Goal: Complete application form

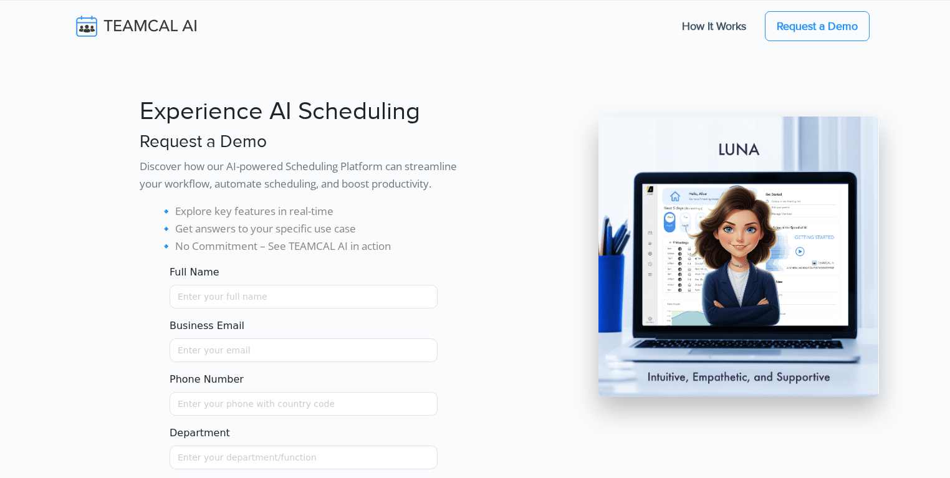
click at [29, 155] on section "Experience AI Scheduling Request a Demo Discover how our AI-powered Scheduling …" at bounding box center [475, 282] width 950 height 565
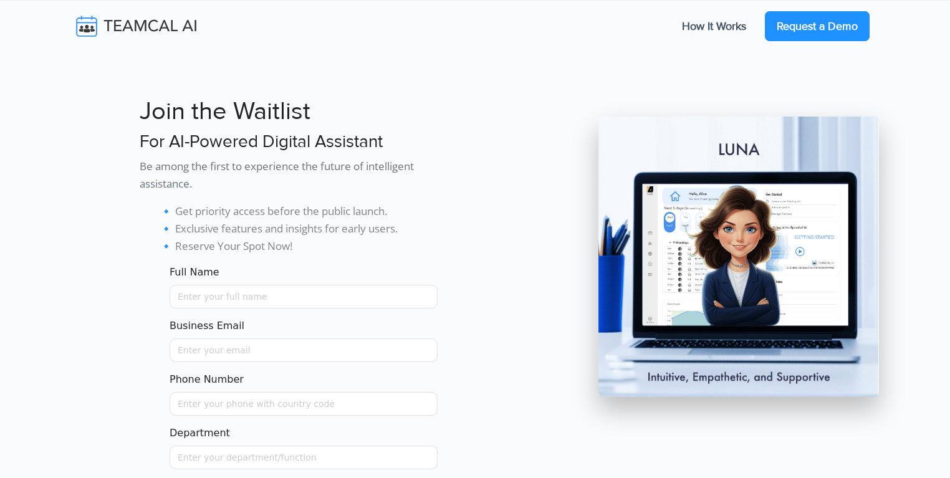
click at [802, 34] on link "Request a Demo" at bounding box center [817, 26] width 105 height 30
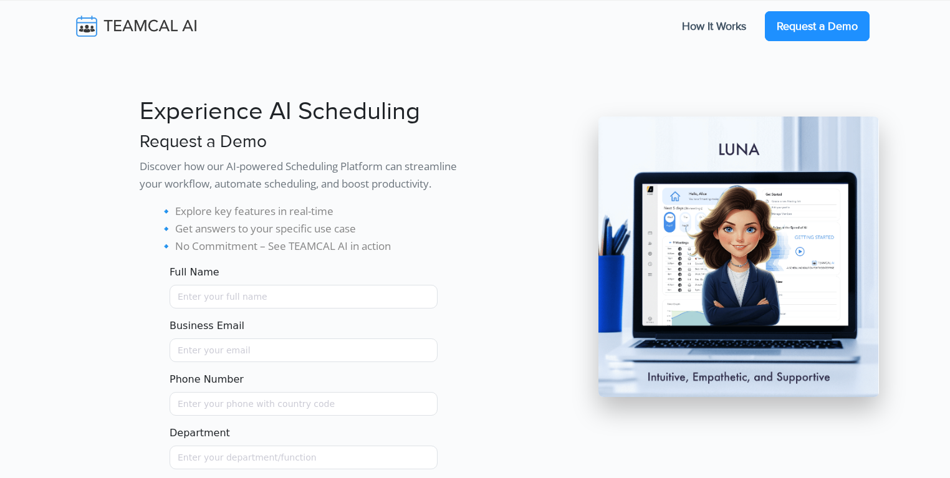
click at [796, 36] on link "Request a Demo" at bounding box center [817, 26] width 105 height 30
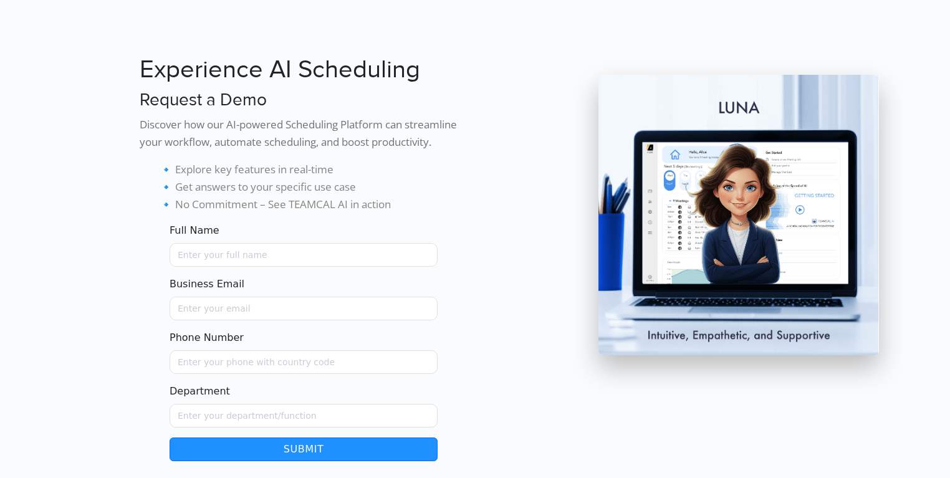
scroll to position [89, 0]
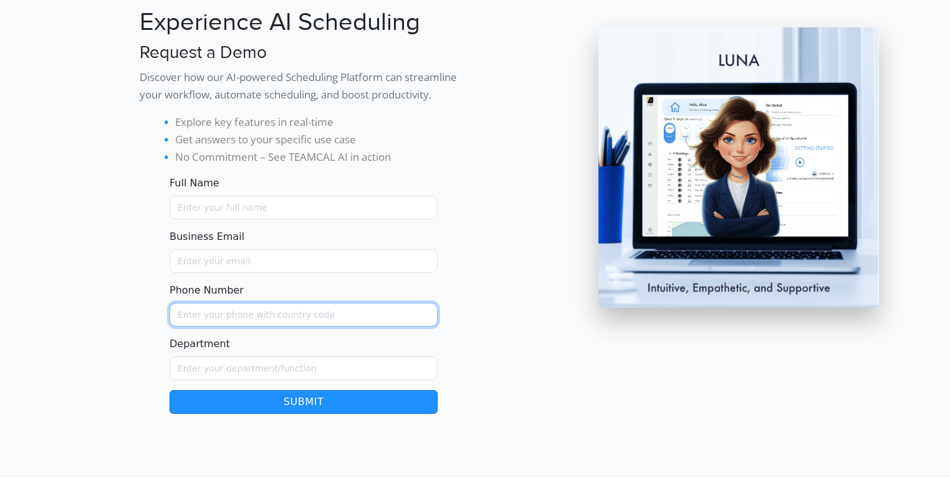
click at [238, 307] on input "Phone Number" at bounding box center [304, 315] width 268 height 24
click at [189, 314] on input "Phone Number" at bounding box center [304, 315] width 268 height 24
type input "("
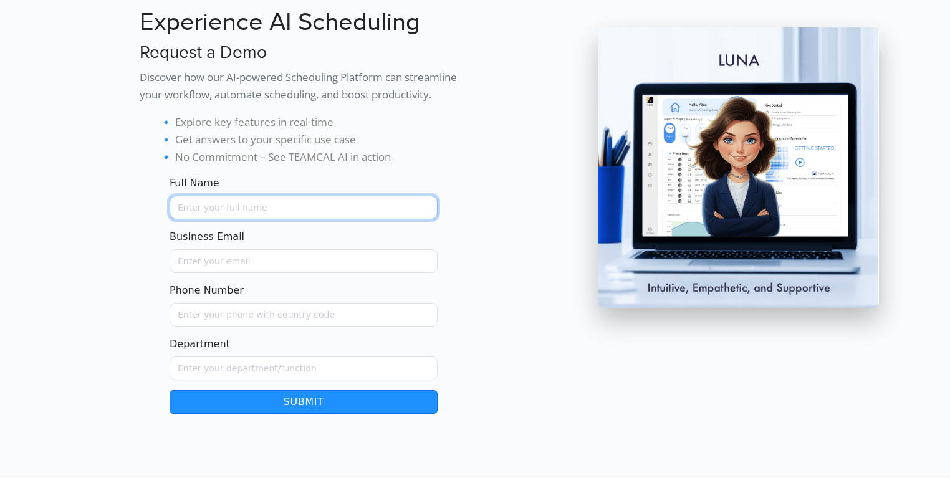
click at [217, 204] on input "Full Name" at bounding box center [304, 208] width 268 height 24
type input "[PERSON_NAME]"
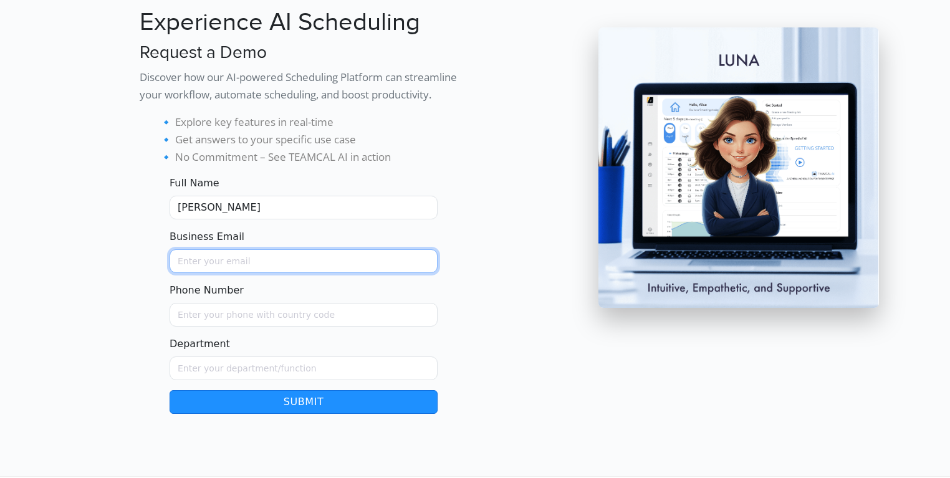
type input "[PERSON_NAME][EMAIL_ADDRESS][PERSON_NAME][DOMAIN_NAME]"
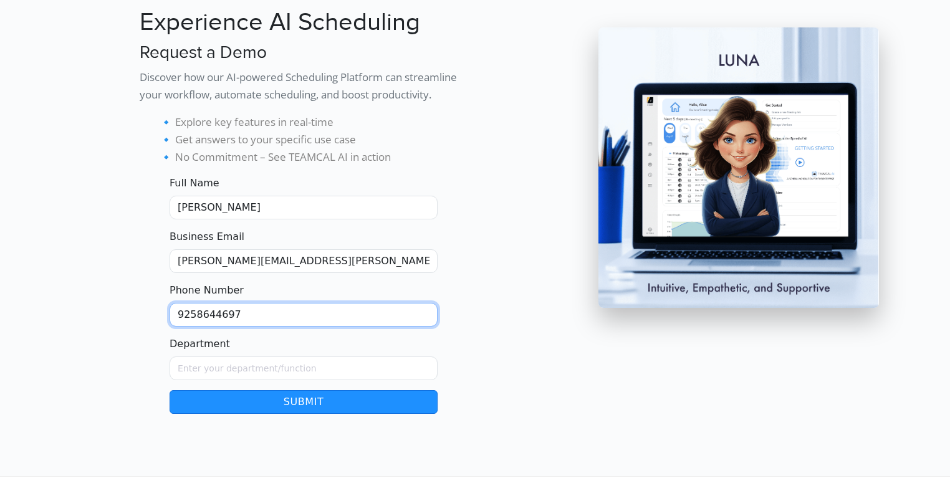
drag, startPoint x: 251, startPoint y: 317, endPoint x: 155, endPoint y: 320, distance: 95.4
click at [155, 320] on form "Full Name George Burin Business Email george.burin@comcast.net Phone Number 925…" at bounding box center [304, 295] width 328 height 238
click at [205, 318] on input "9258644697" at bounding box center [304, 315] width 268 height 24
click at [180, 317] on input "9258644697" at bounding box center [304, 315] width 268 height 24
type input "(925)8644697"
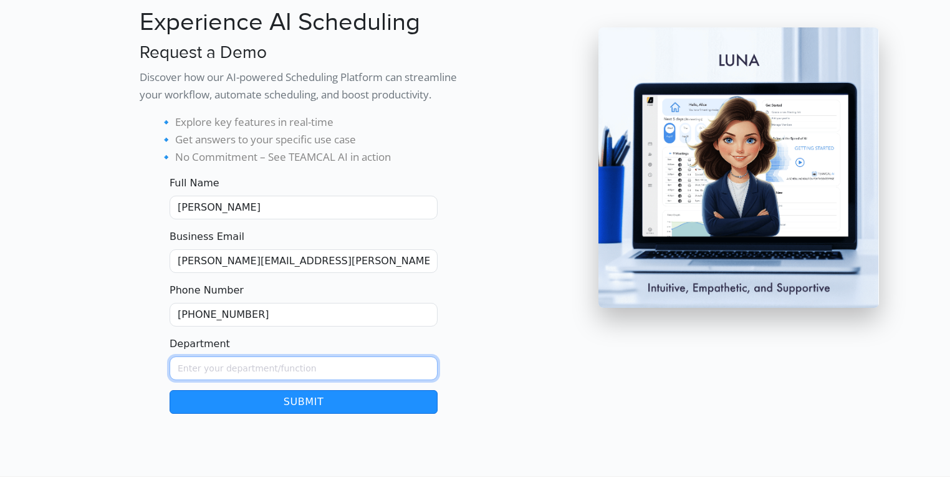
click at [218, 365] on input "Department" at bounding box center [304, 369] width 268 height 24
type input "Managment"
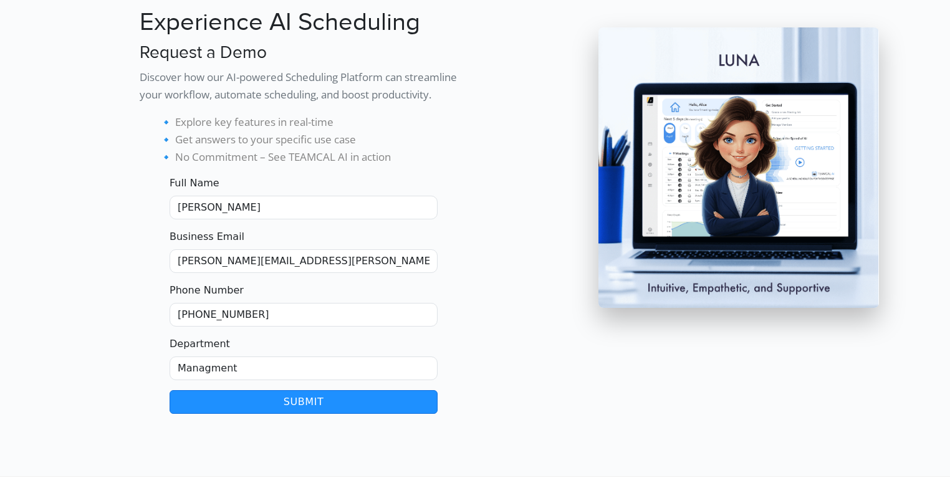
click at [225, 405] on button "Submit" at bounding box center [304, 402] width 268 height 24
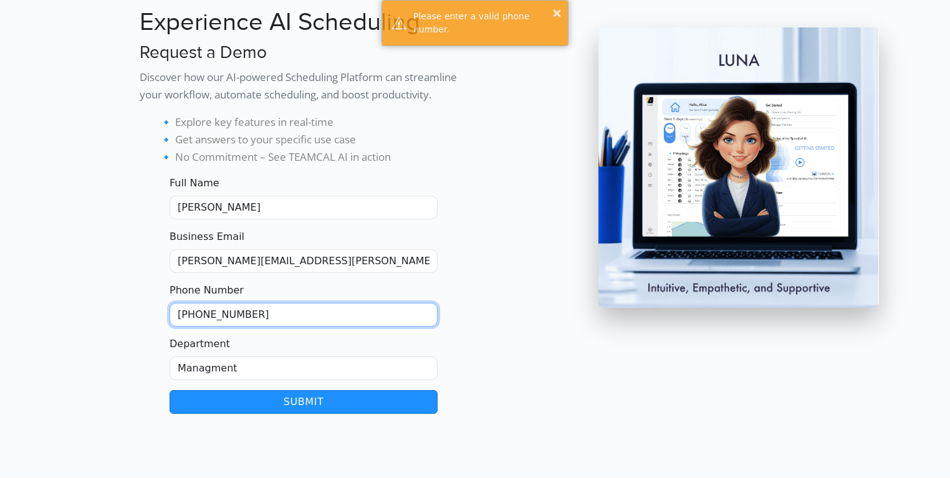
click at [201, 311] on input "(925)8644697" at bounding box center [304, 315] width 268 height 24
click at [183, 318] on input "(9258644697" at bounding box center [304, 315] width 268 height 24
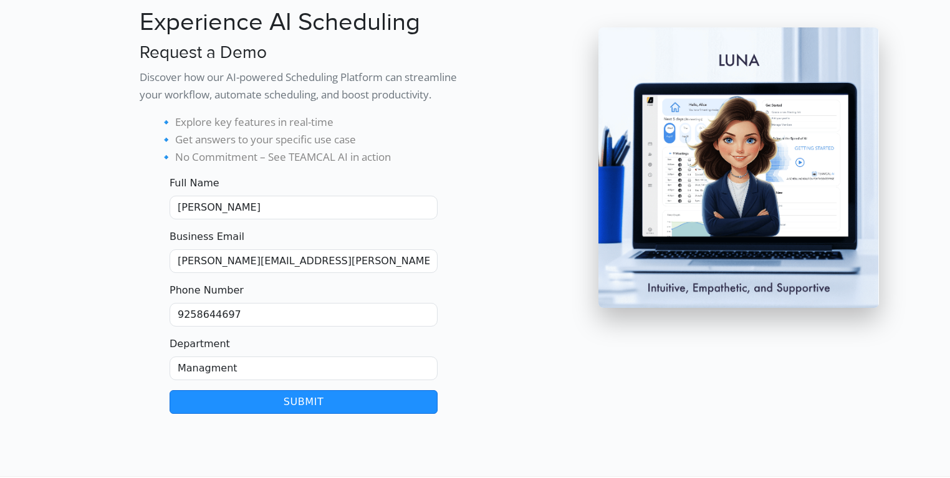
click at [523, 272] on div at bounding box center [509, 206] width 69 height 416
click at [181, 314] on input "9258644697" at bounding box center [304, 315] width 268 height 24
click at [177, 314] on input "9258644697" at bounding box center [304, 315] width 268 height 24
type input "(925)8644697"
click at [75, 261] on div at bounding box center [98, 206] width 69 height 416
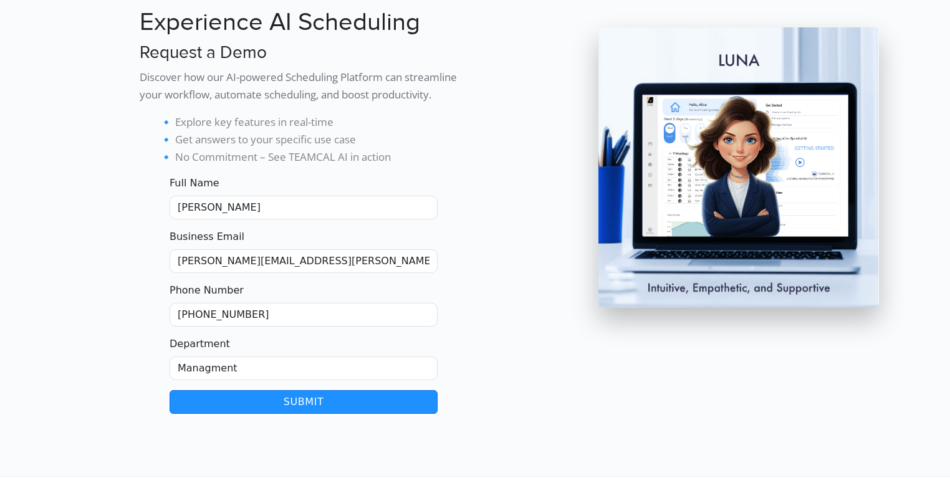
click at [216, 396] on button "Submit" at bounding box center [304, 402] width 268 height 24
click at [199, 320] on input "(925)8644697" at bounding box center [304, 315] width 268 height 24
click at [252, 315] on input "(925)8644697" at bounding box center [304, 315] width 268 height 24
click at [253, 315] on input "(925)8644697" at bounding box center [304, 315] width 268 height 24
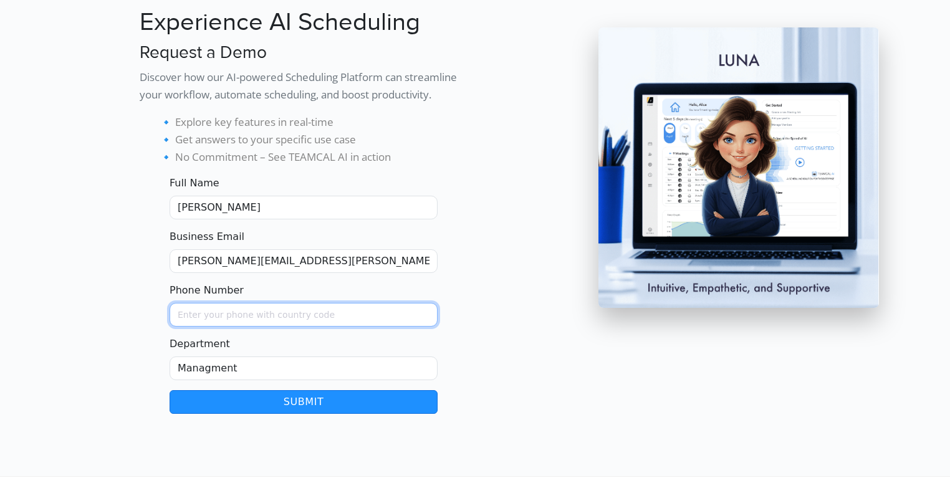
click at [254, 314] on input "Phone Number" at bounding box center [304, 315] width 268 height 24
type input "9258644697"
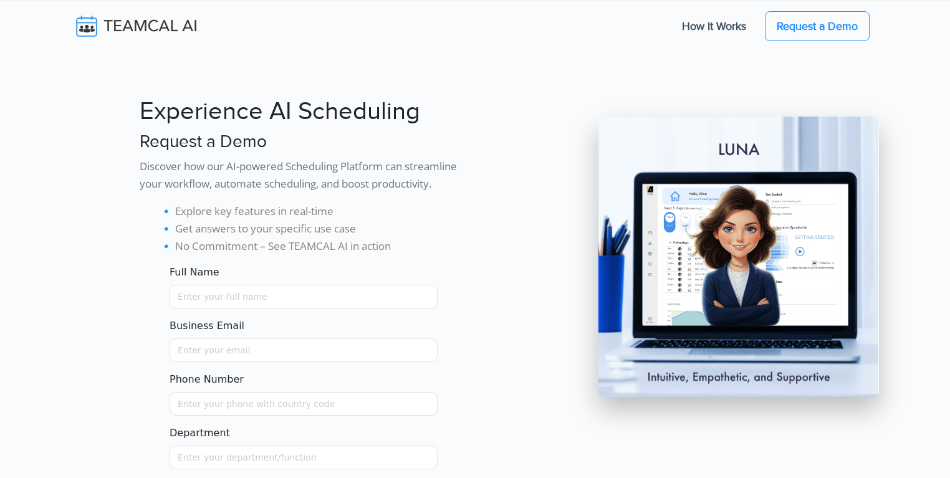
scroll to position [89, 0]
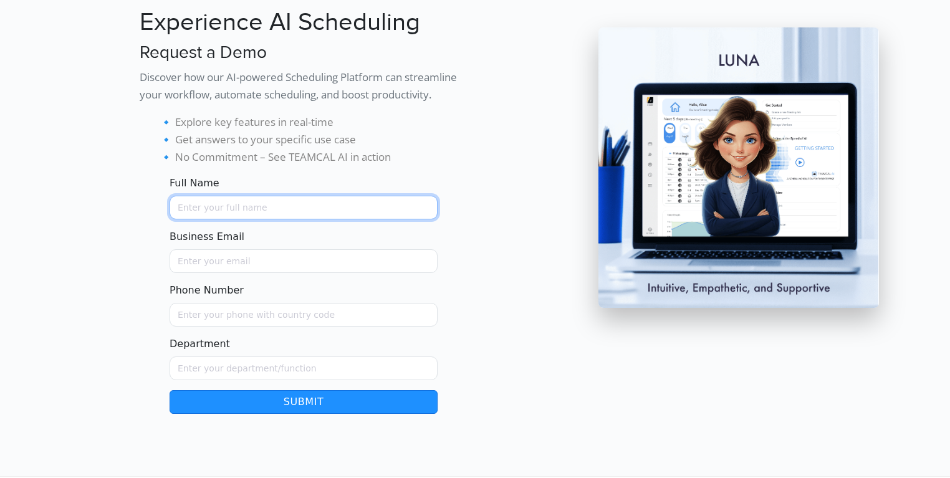
click at [213, 213] on input "Full Name" at bounding box center [304, 208] width 268 height 24
type input "[PERSON_NAME]"
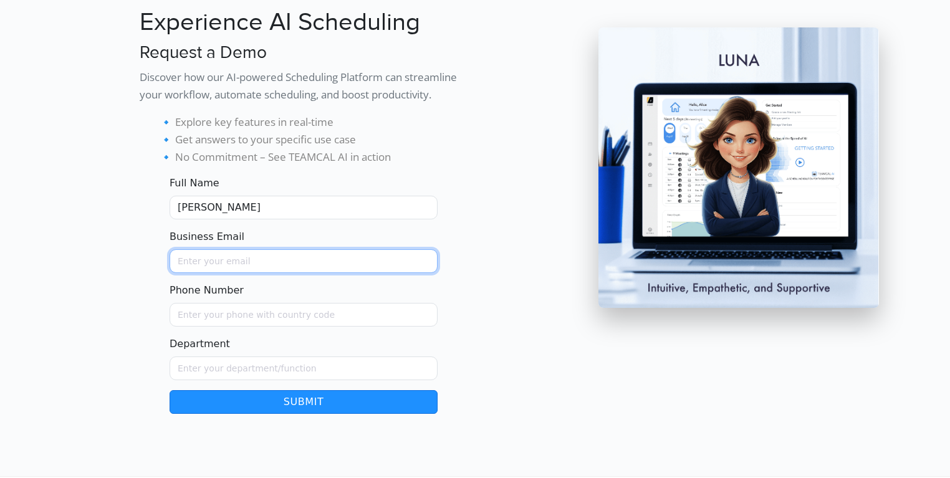
type input "[PERSON_NAME][EMAIL_ADDRESS][PERSON_NAME][DOMAIN_NAME]"
type input "9258644697"
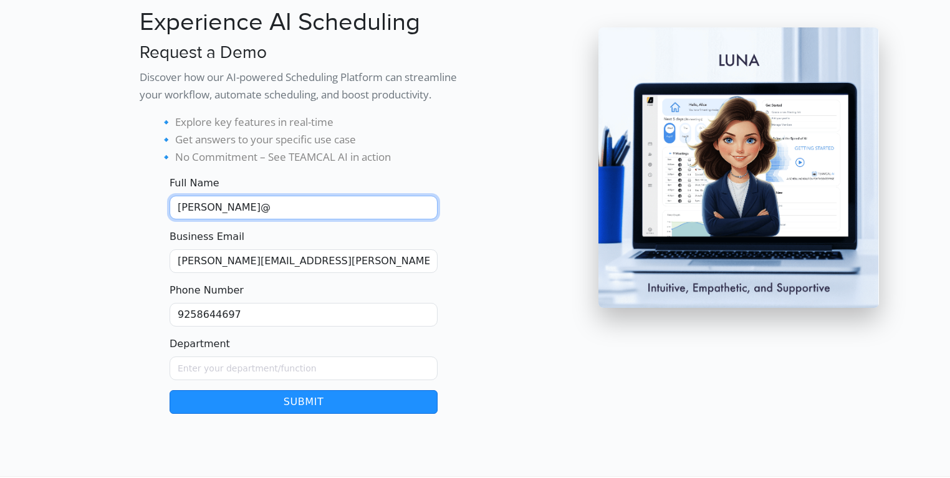
type input "George Burin@"
click at [148, 234] on form "Full Name George Burin@ Business Email george.burin@comcast.net Phone Number 92…" at bounding box center [304, 295] width 328 height 238
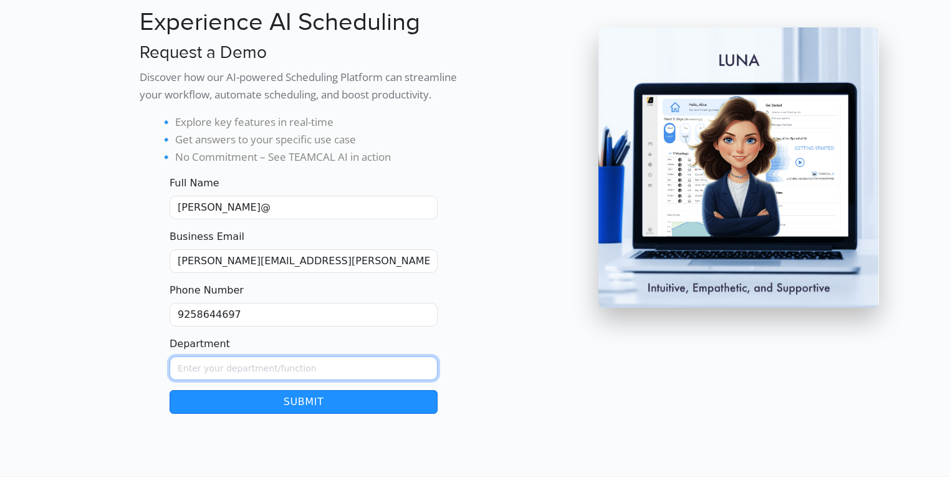
click at [205, 366] on input "Department" at bounding box center [304, 369] width 268 height 24
type input "Managment"
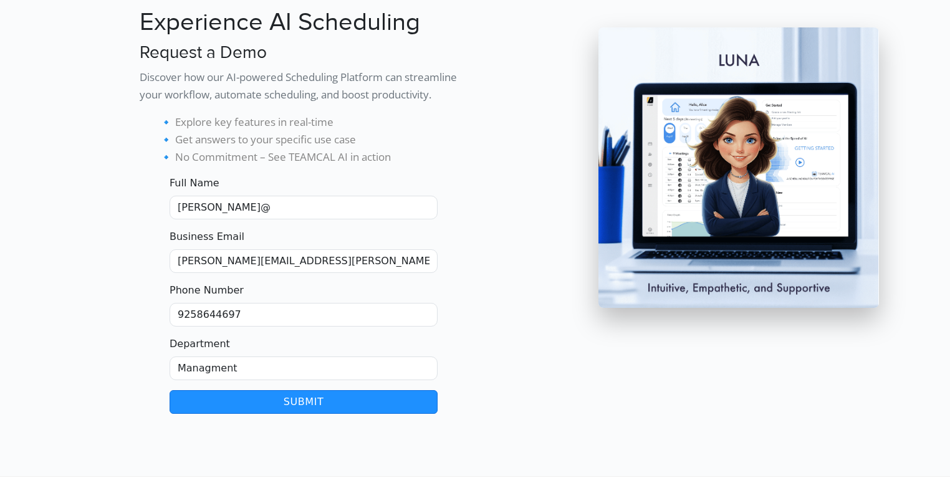
click at [226, 396] on button "Submit" at bounding box center [304, 402] width 268 height 24
click at [135, 271] on div "Experience AI Scheduling Request a Demo Discover how our AI-powered Scheduling …" at bounding box center [303, 206] width 343 height 416
click at [272, 209] on input "George Burin@" at bounding box center [304, 208] width 268 height 24
click at [383, 405] on button "Submit" at bounding box center [304, 402] width 268 height 24
click at [119, 224] on div at bounding box center [98, 206] width 69 height 416
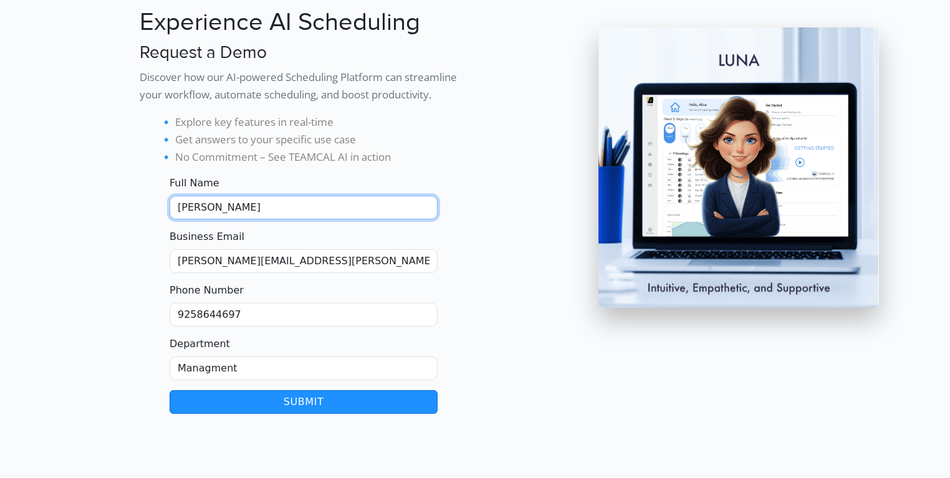
click at [218, 206] on input "George-Burin" at bounding box center [304, 208] width 268 height 24
click at [217, 206] on input "George-Burin" at bounding box center [304, 208] width 268 height 24
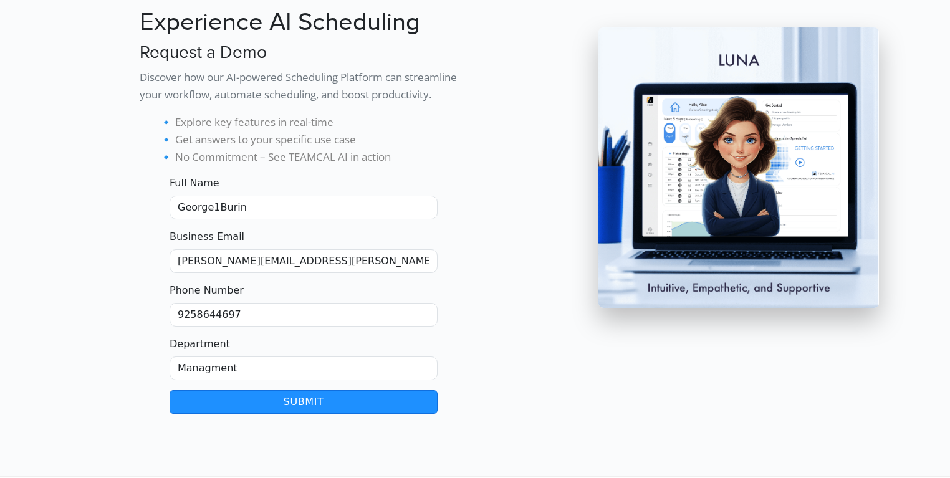
click at [292, 396] on button "Submit" at bounding box center [304, 402] width 268 height 24
click at [156, 252] on form "Full Name George1Burin Business Email george.burin@comcast.net Phone Number 925…" at bounding box center [304, 295] width 328 height 238
click at [215, 206] on input "George1Burin" at bounding box center [304, 208] width 268 height 24
click at [183, 393] on button "Submit" at bounding box center [304, 402] width 268 height 24
click at [192, 391] on button "Submit" at bounding box center [304, 402] width 268 height 24
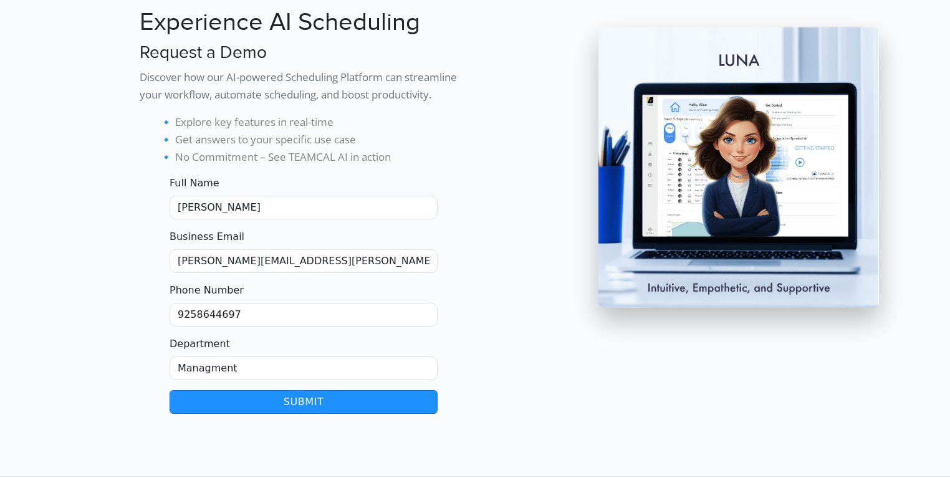
click at [192, 391] on button "Submit" at bounding box center [304, 402] width 268 height 24
click at [193, 391] on button "Submit" at bounding box center [304, 402] width 268 height 24
click at [499, 258] on div at bounding box center [509, 206] width 69 height 416
click at [441, 289] on form "Full Name George-Burin Business Email george.burin@comcast.net Phone Number 925…" at bounding box center [304, 295] width 328 height 238
drag, startPoint x: 253, startPoint y: 206, endPoint x: 108, endPoint y: 206, distance: 145.2
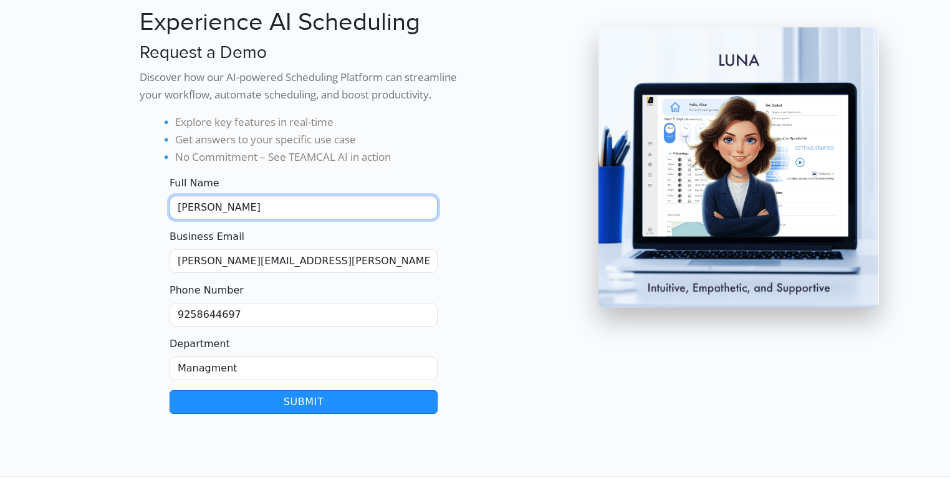
click at [108, 206] on div "Experience AI Scheduling Request a Demo Discover how our AI-powered Scheduling …" at bounding box center [475, 191] width 823 height 446
type input "George Burin"
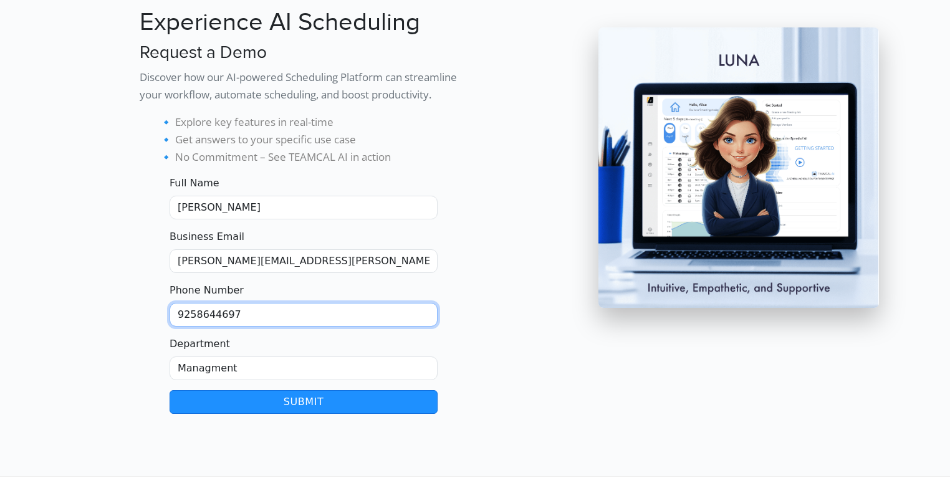
click at [255, 312] on input "9258644697" at bounding box center [304, 315] width 268 height 24
type input "9258644697aaaaaaa"
click at [270, 400] on button "Submit" at bounding box center [304, 402] width 268 height 24
click at [277, 318] on input "9258644697aaaaaaa" at bounding box center [304, 315] width 268 height 24
click at [84, 102] on div at bounding box center [98, 206] width 69 height 416
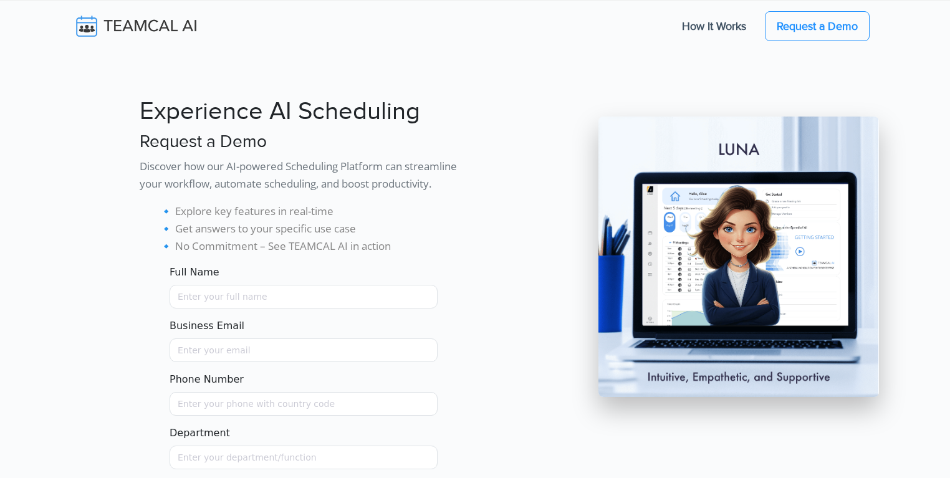
scroll to position [89, 0]
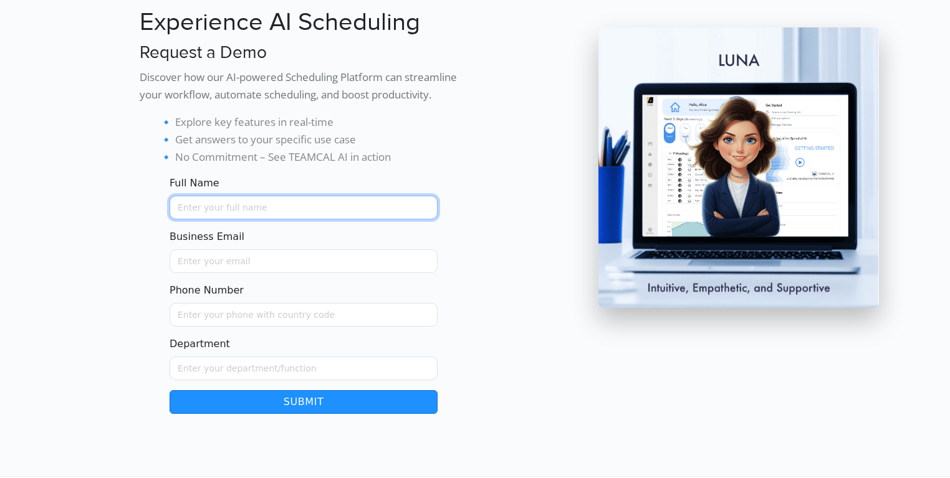
click at [253, 201] on input "Full Name" at bounding box center [304, 208] width 268 height 24
type input "[PERSON_NAME]"
type input "[PERSON_NAME][EMAIL_ADDRESS][PERSON_NAME][DOMAIN_NAME]"
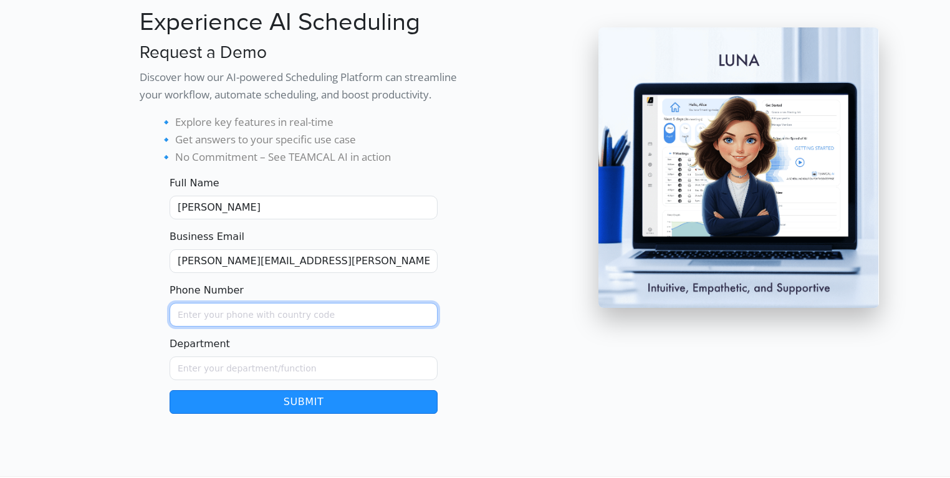
type input "9258644697"
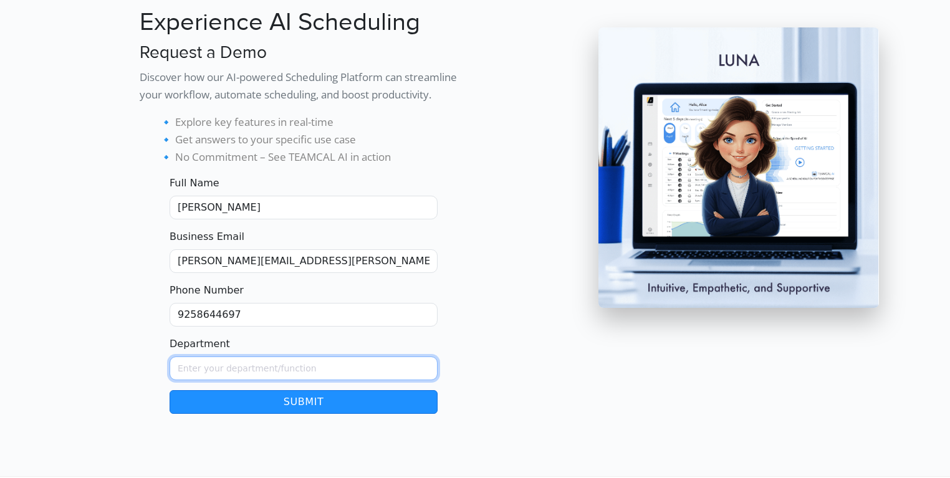
click at [204, 378] on input "Department" at bounding box center [304, 369] width 268 height 24
type input "Managment"
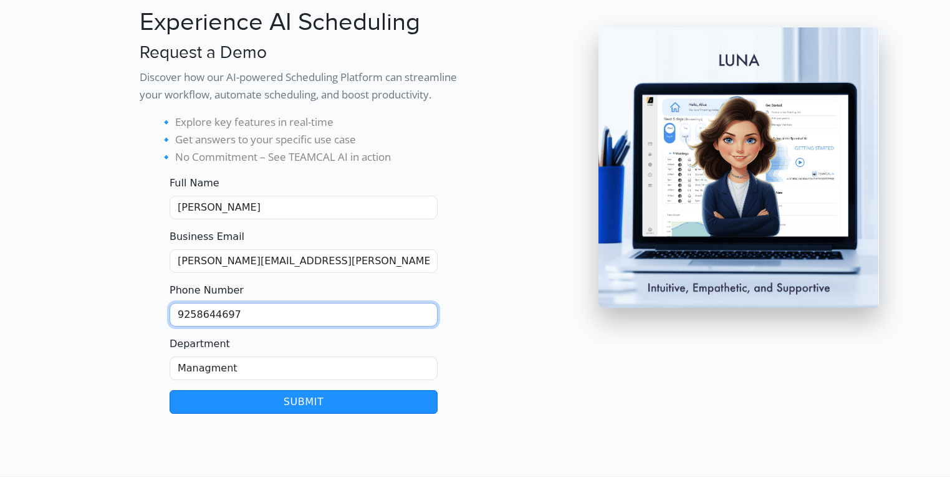
click at [264, 318] on input "9258644697" at bounding box center [304, 315] width 268 height 24
type input "9258644697!!"
click at [84, 264] on div at bounding box center [98, 206] width 69 height 416
click at [198, 403] on button "Submit" at bounding box center [304, 402] width 268 height 24
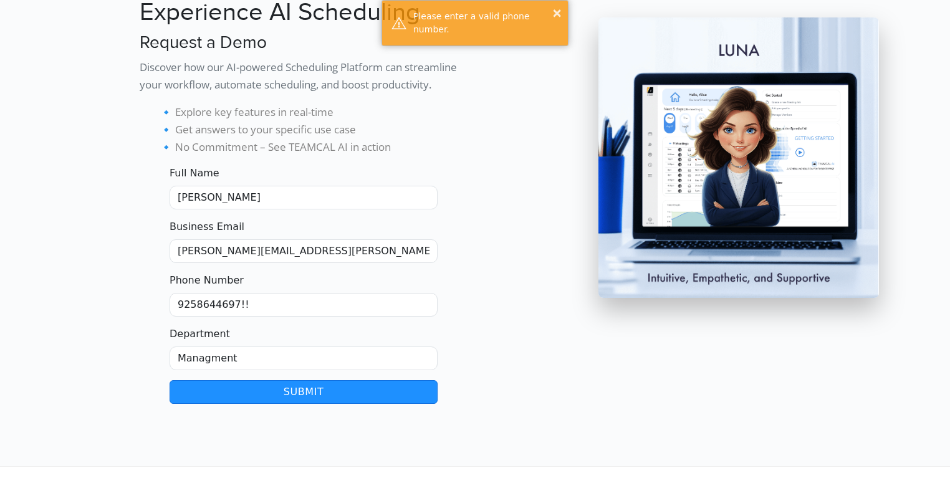
scroll to position [98, 0]
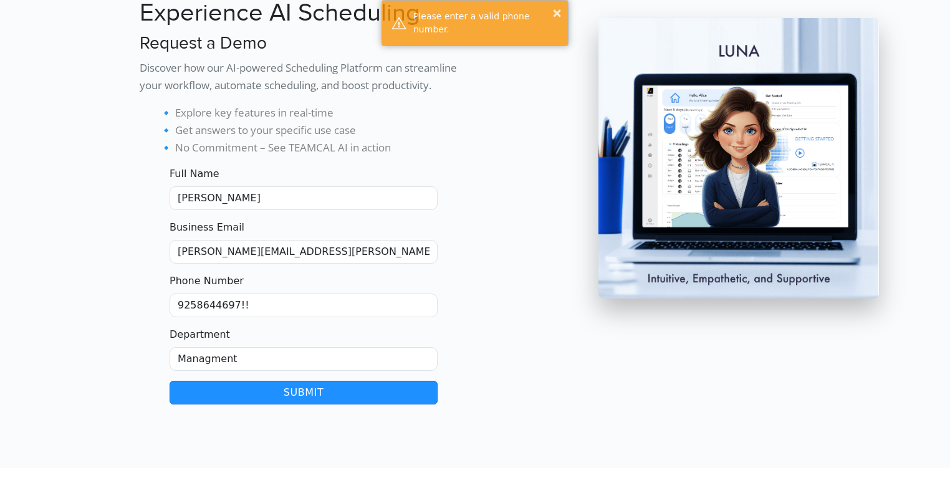
click at [237, 383] on button "Submit" at bounding box center [304, 393] width 268 height 24
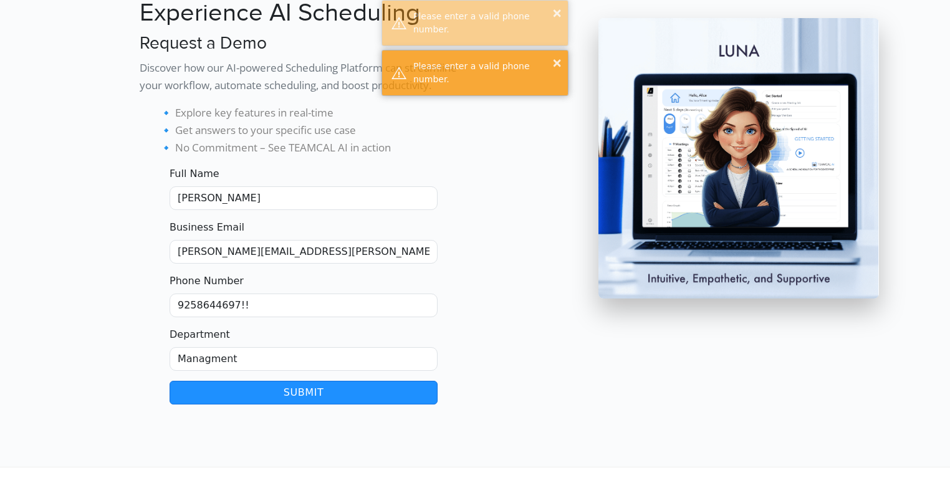
click at [237, 383] on button "Submit" at bounding box center [304, 393] width 268 height 24
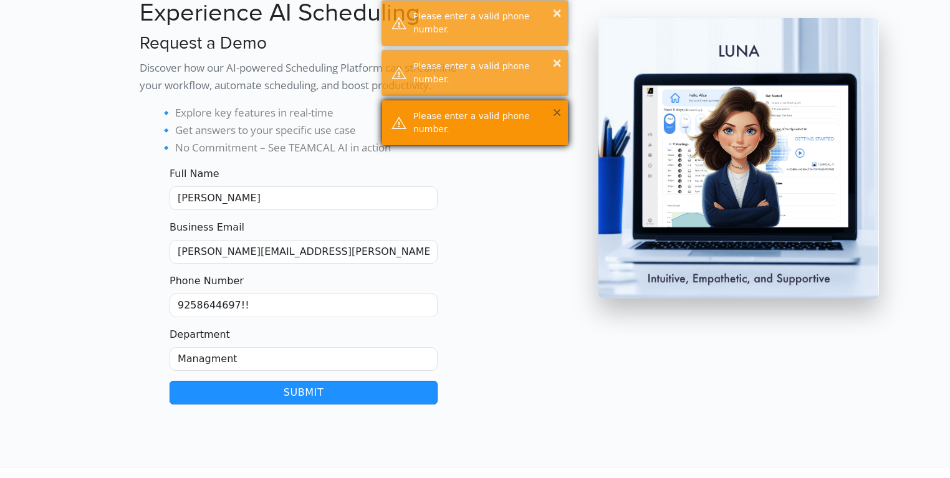
click at [559, 112] on button "×" at bounding box center [557, 112] width 11 height 12
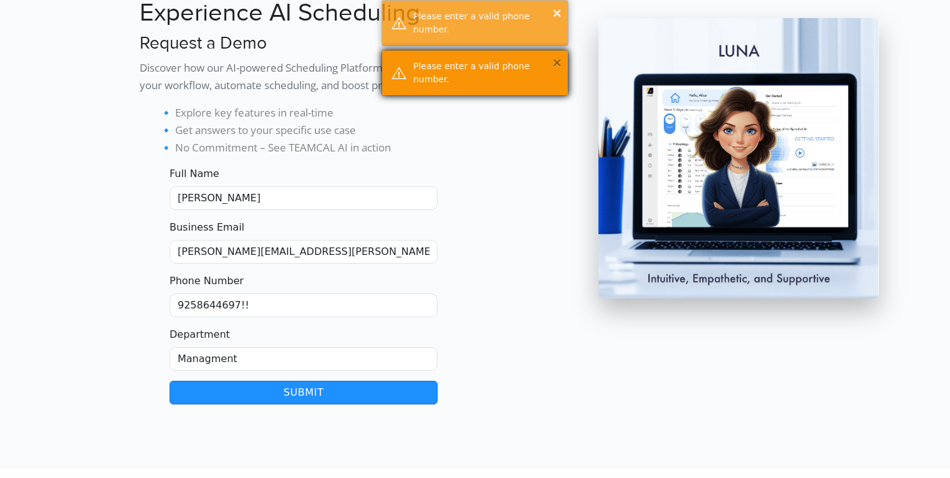
click at [561, 65] on button "×" at bounding box center [557, 62] width 11 height 12
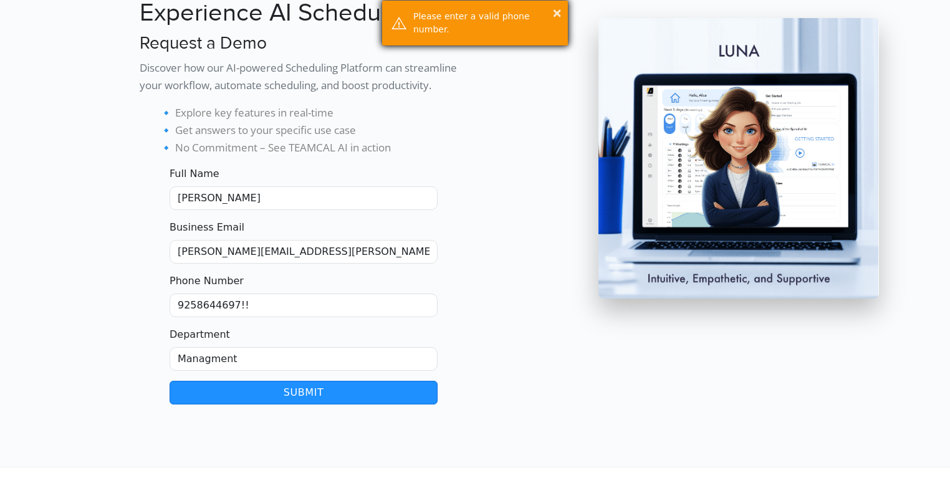
click at [562, 10] on div "× Please enter a valid phone number." at bounding box center [474, 23] width 187 height 46
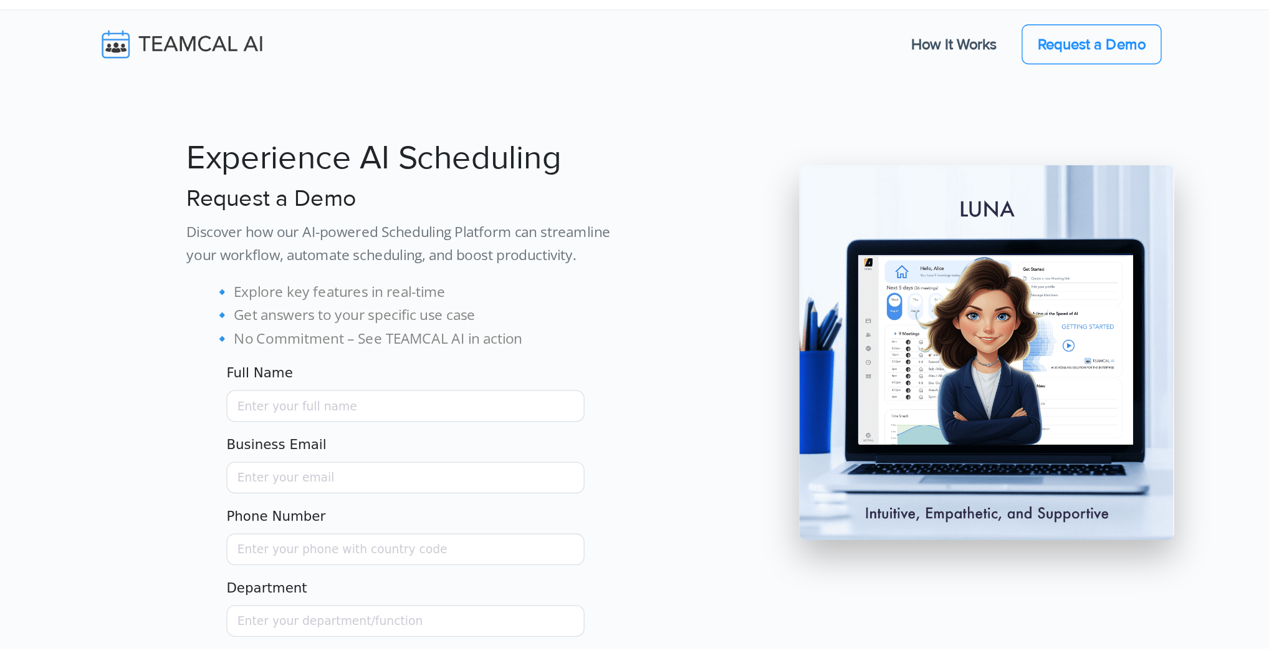
scroll to position [98, 0]
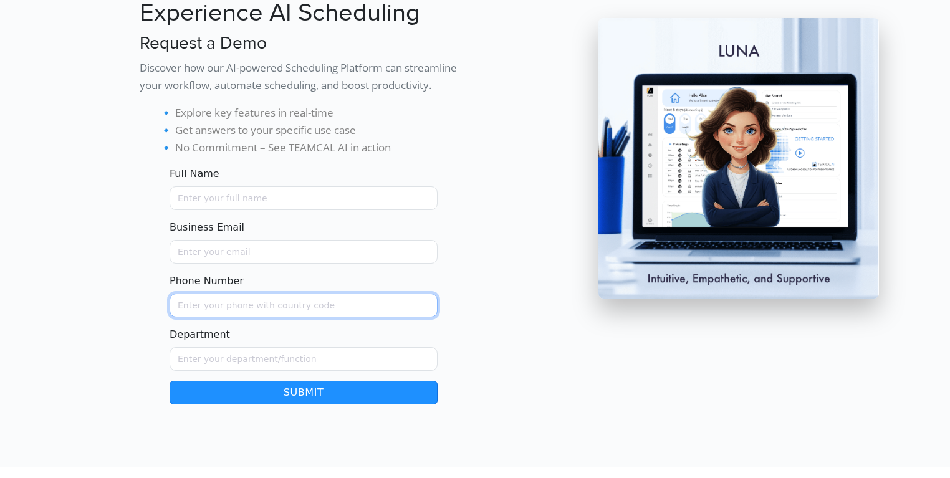
click at [229, 302] on input "Phone Number" at bounding box center [304, 306] width 268 height 24
type input "!"
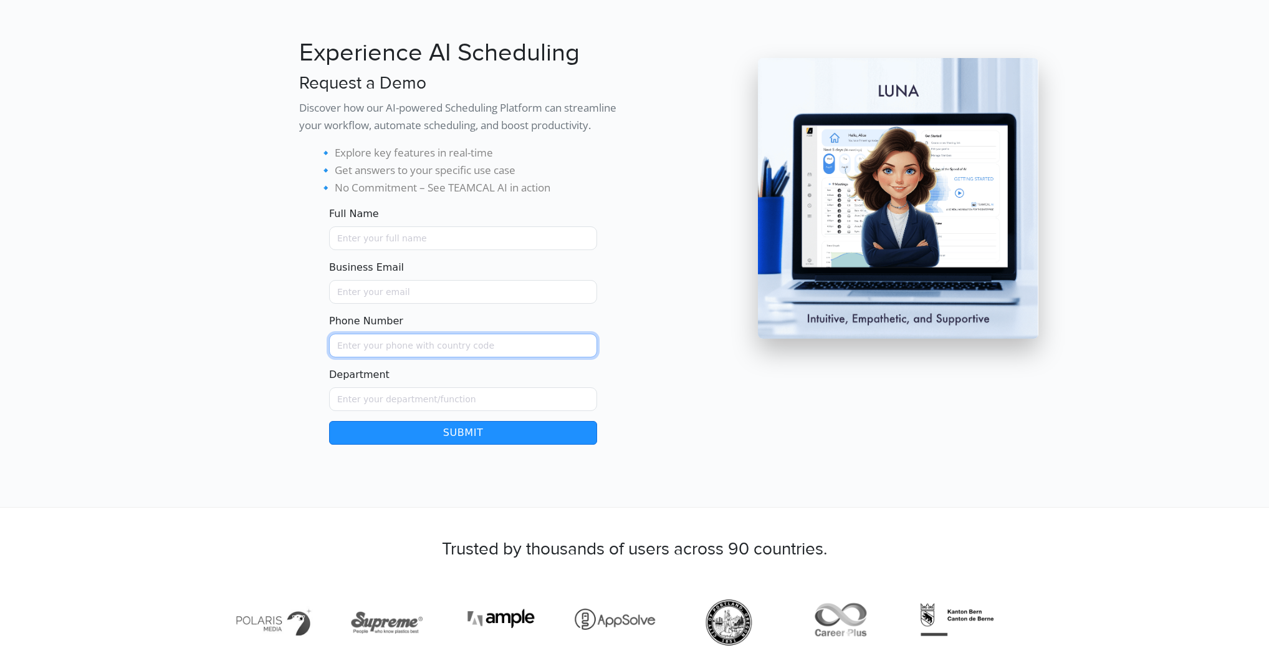
scroll to position [0, 0]
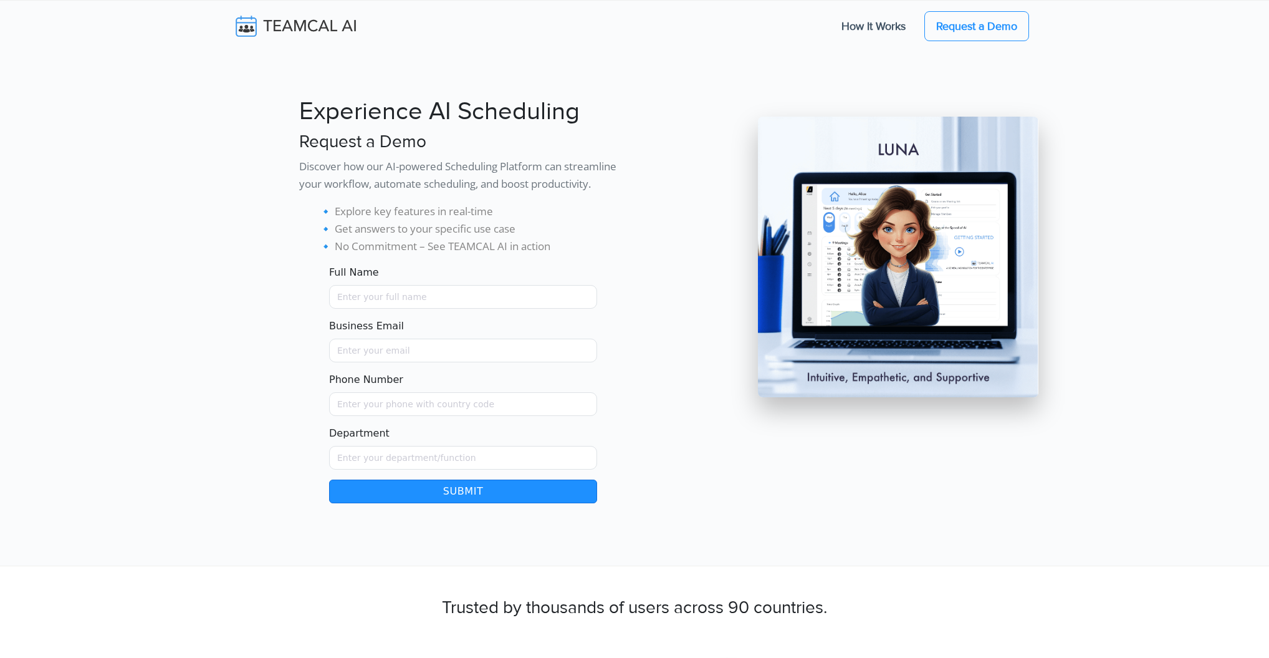
click at [218, 296] on section "Experience AI Scheduling Request a Demo Discover how our AI-powered Scheduling …" at bounding box center [634, 282] width 1269 height 565
